Goal: Find contact information: Find contact information

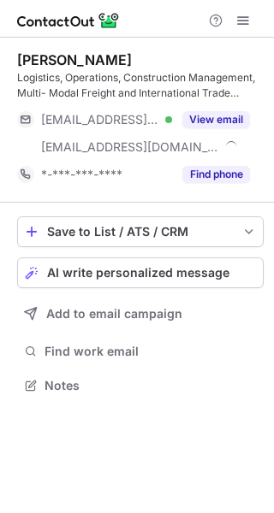
scroll to position [374, 274]
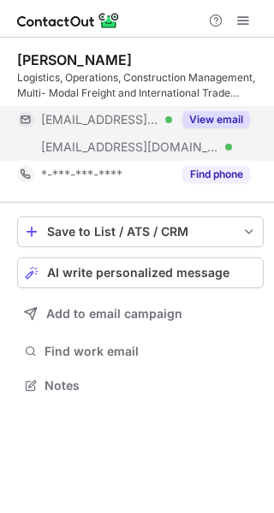
click at [200, 116] on button "View email" at bounding box center [216, 119] width 68 height 17
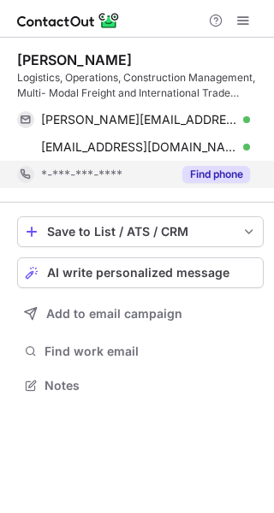
click at [217, 176] on button "Find phone" at bounding box center [216, 174] width 68 height 17
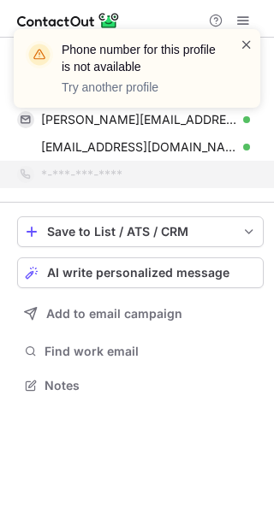
click at [243, 42] on span at bounding box center [247, 44] width 14 height 17
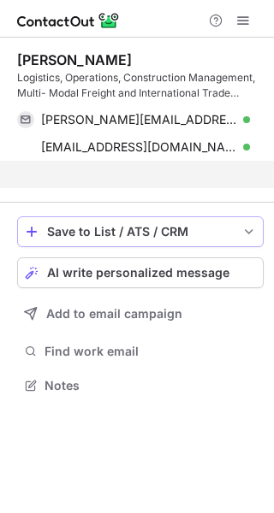
scroll to position [347, 274]
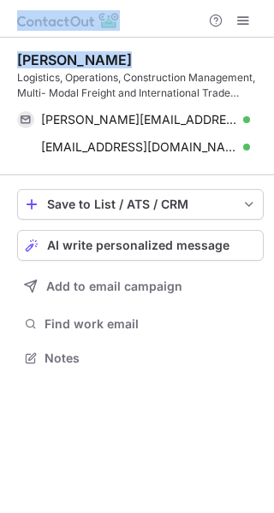
drag, startPoint x: 129, startPoint y: 62, endPoint x: -7, endPoint y: 67, distance: 136.2
click at [0, 67] on html "Shaun Moodley Logistics, Operations, Construction Management, Multi- Modal Frei…" at bounding box center [137, 256] width 274 height 513
click at [134, 57] on div "Shaun Moodley" at bounding box center [140, 59] width 246 height 17
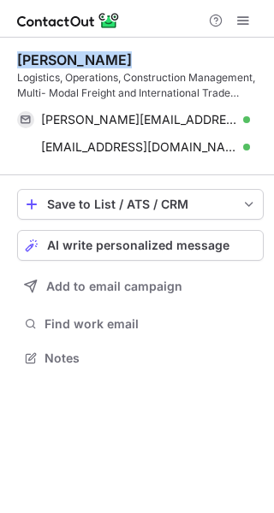
drag, startPoint x: 150, startPoint y: 67, endPoint x: 5, endPoint y: 59, distance: 144.8
click at [5, 59] on div "Shaun Moodley Logistics, Operations, Construction Management, Multi- Modal Frei…" at bounding box center [137, 211] width 274 height 347
copy div "Shaun Moodley"
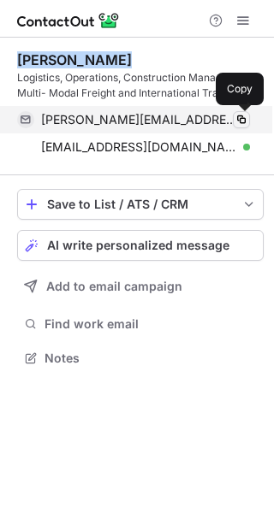
click at [240, 119] on span at bounding box center [241, 120] width 14 height 14
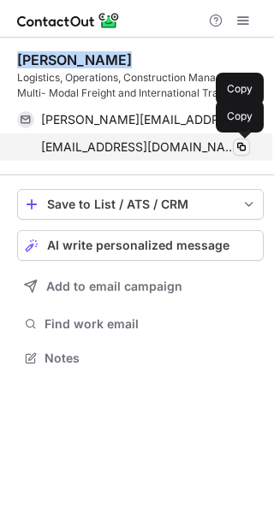
click at [243, 151] on span at bounding box center [241, 147] width 14 height 14
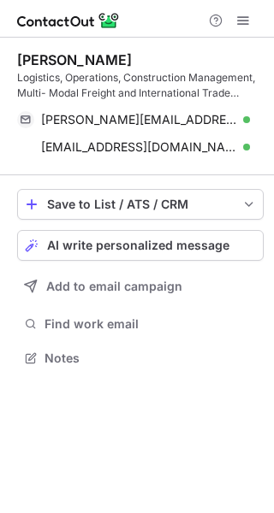
click at [205, 86] on div "Logistics, Operations, Construction Management, Multi- Modal Freight and Intern…" at bounding box center [140, 85] width 246 height 31
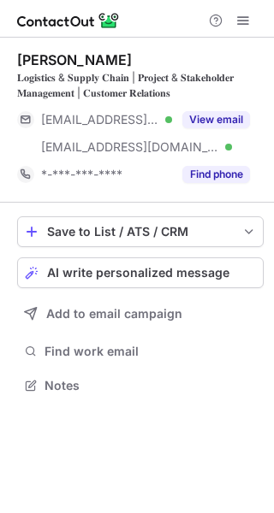
scroll to position [374, 274]
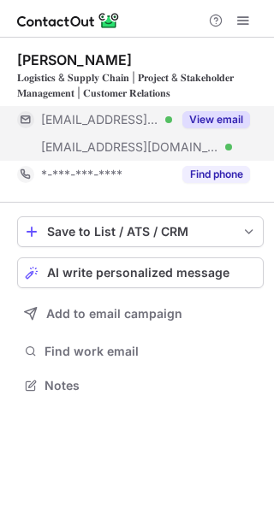
click at [202, 118] on button "View email" at bounding box center [216, 119] width 68 height 17
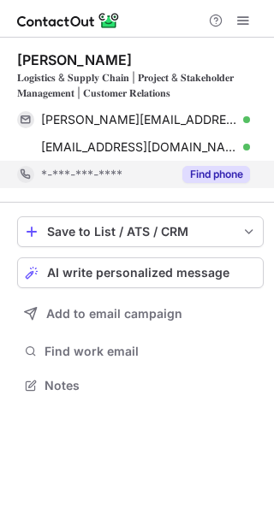
click at [217, 169] on button "Find phone" at bounding box center [216, 174] width 68 height 17
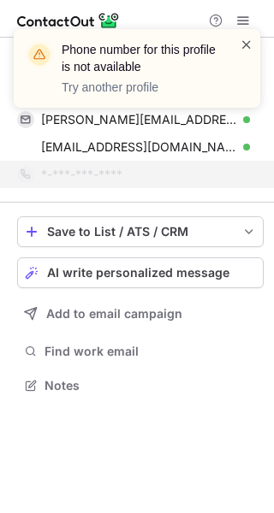
click at [245, 43] on span at bounding box center [247, 44] width 14 height 17
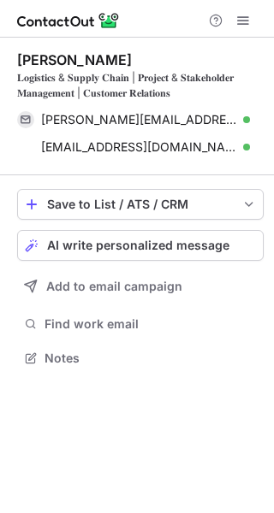
scroll to position [347, 274]
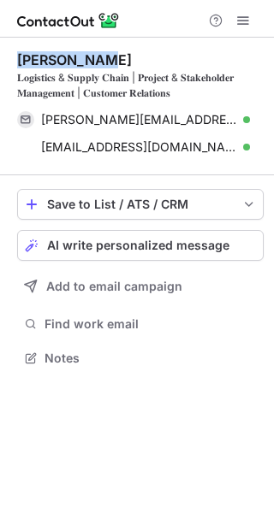
drag, startPoint x: 116, startPoint y: 55, endPoint x: 15, endPoint y: 61, distance: 101.2
click at [15, 61] on div "Leon Martin 𝐋𝐨𝐠𝐢𝐬𝐭𝐢𝐜𝐬 & 𝐒𝐮𝐩𝐩𝐥𝐲 𝐂𝐡𝐚𝐢𝐧 | 𝐏𝐫𝐨𝐣𝐞𝐜𝐭 & 𝐒𝐭𝐚𝐤𝐞𝐡𝐨𝐥𝐝𝐞𝐫 𝐌𝐚𝐧𝐚𝐠𝐞𝐦𝐞𝐧𝐭 | 𝐂𝐮𝐬𝐭𝐨…" at bounding box center [137, 211] width 274 height 347
copy div "Leon Martin"
click at [144, 58] on div "Leon Martin" at bounding box center [140, 59] width 246 height 17
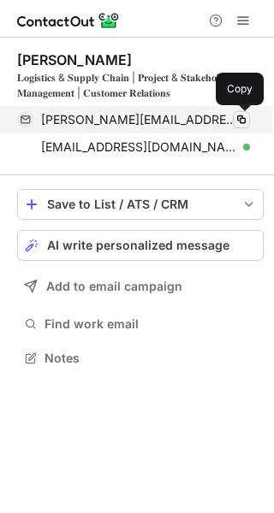
click at [242, 118] on span at bounding box center [241, 120] width 14 height 14
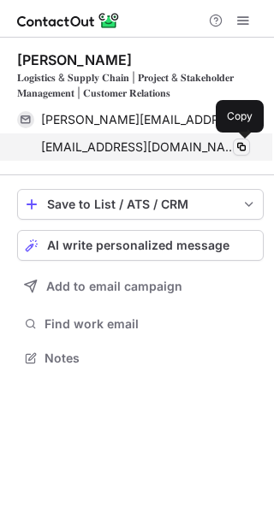
click at [242, 147] on span at bounding box center [241, 147] width 14 height 14
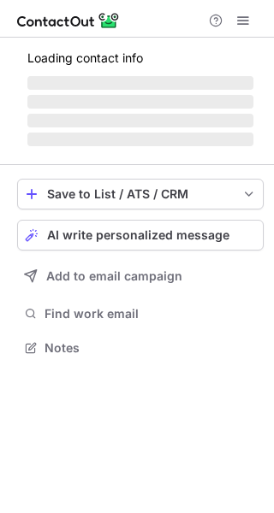
scroll to position [331, 274]
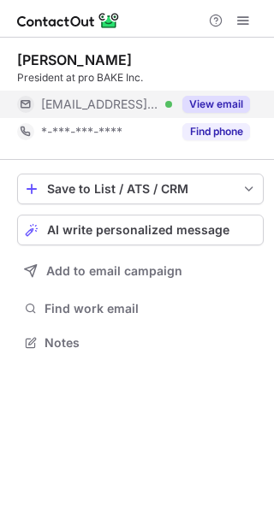
click at [203, 112] on button "View email" at bounding box center [216, 104] width 68 height 17
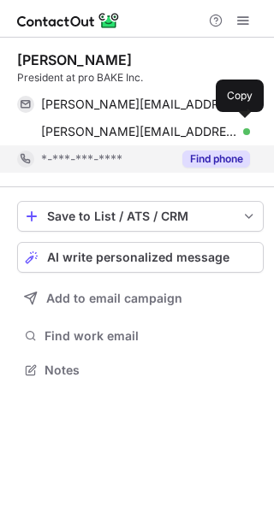
scroll to position [359, 274]
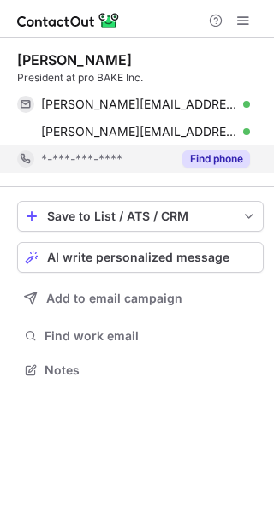
click at [225, 165] on button "Find phone" at bounding box center [216, 159] width 68 height 17
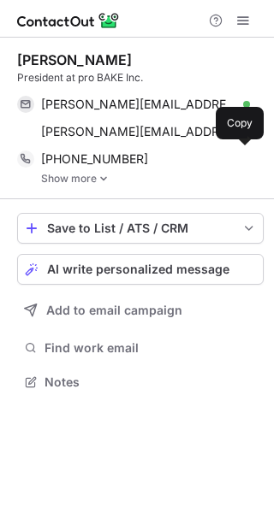
scroll to position [371, 274]
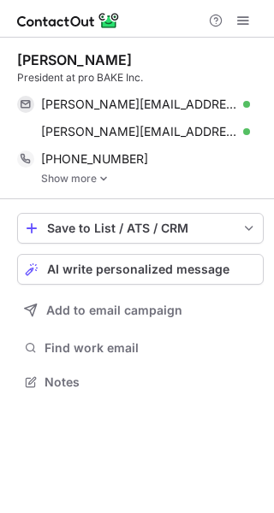
click at [86, 174] on link "Show more" at bounding box center [152, 179] width 223 height 12
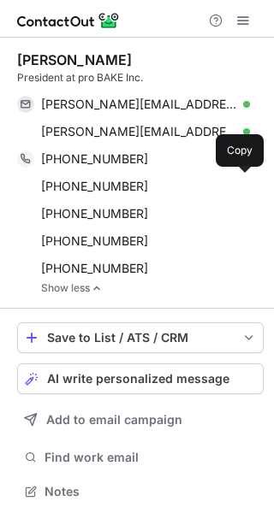
scroll to position [480, 262]
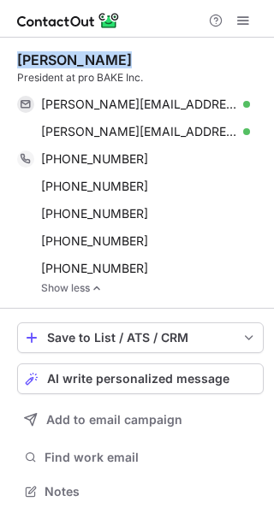
drag, startPoint x: 131, startPoint y: 61, endPoint x: 15, endPoint y: 62, distance: 115.5
click at [15, 62] on div "Kevin Wallace President at pro BAKE Inc. kevin@probake.com Verified Copy kevin@…" at bounding box center [137, 278] width 274 height 480
copy div "Kevin Wallace"
click at [151, 64] on div "Kevin Wallace" at bounding box center [140, 59] width 246 height 17
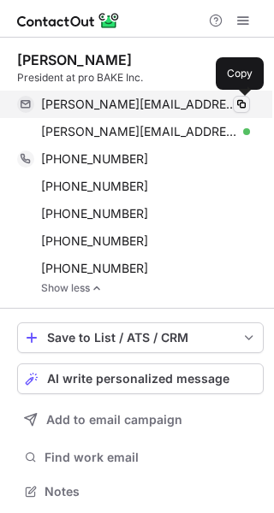
click at [246, 107] on span at bounding box center [241, 105] width 14 height 14
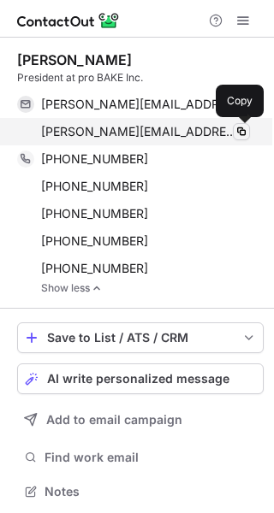
click at [246, 136] on span at bounding box center [241, 132] width 14 height 14
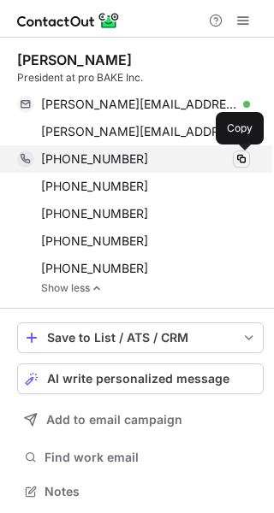
click at [242, 165] on span at bounding box center [241, 159] width 14 height 14
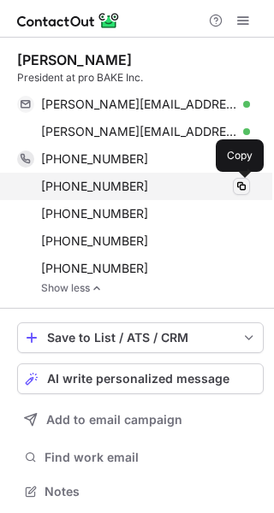
click at [240, 185] on span at bounding box center [241, 187] width 14 height 14
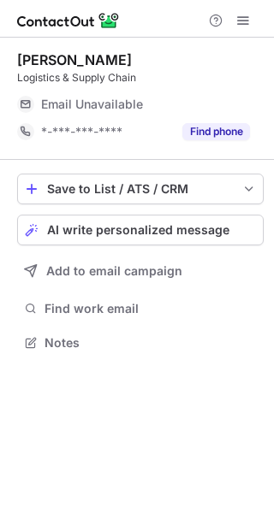
scroll to position [9, 9]
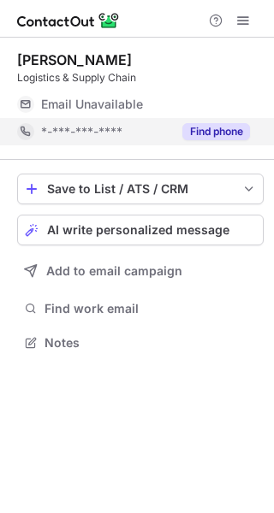
click at [203, 126] on button "Find phone" at bounding box center [216, 131] width 68 height 17
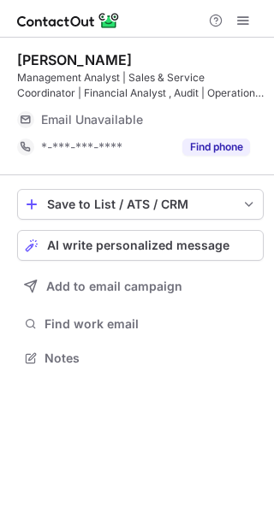
scroll to position [347, 274]
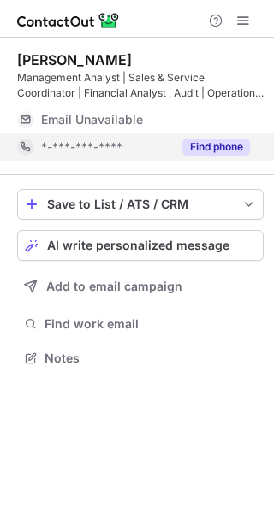
click at [221, 152] on button "Find phone" at bounding box center [216, 147] width 68 height 17
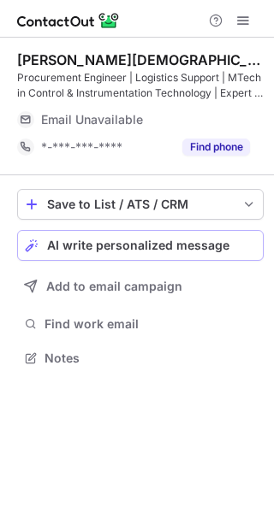
scroll to position [347, 274]
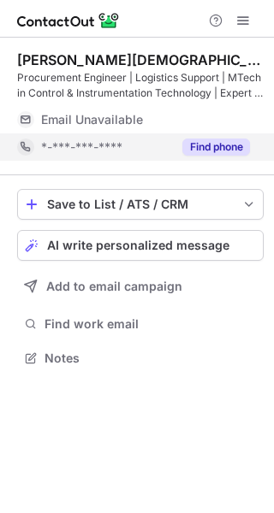
click at [207, 148] on button "Find phone" at bounding box center [216, 147] width 68 height 17
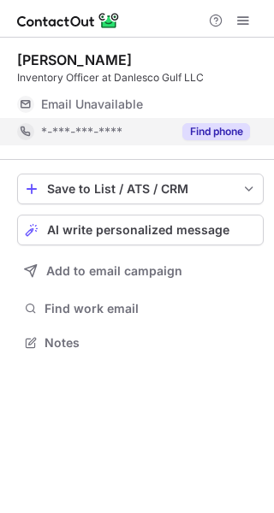
scroll to position [331, 274]
click at [210, 136] on button "Find phone" at bounding box center [216, 131] width 68 height 17
